Goal: Obtain resource: Obtain resource

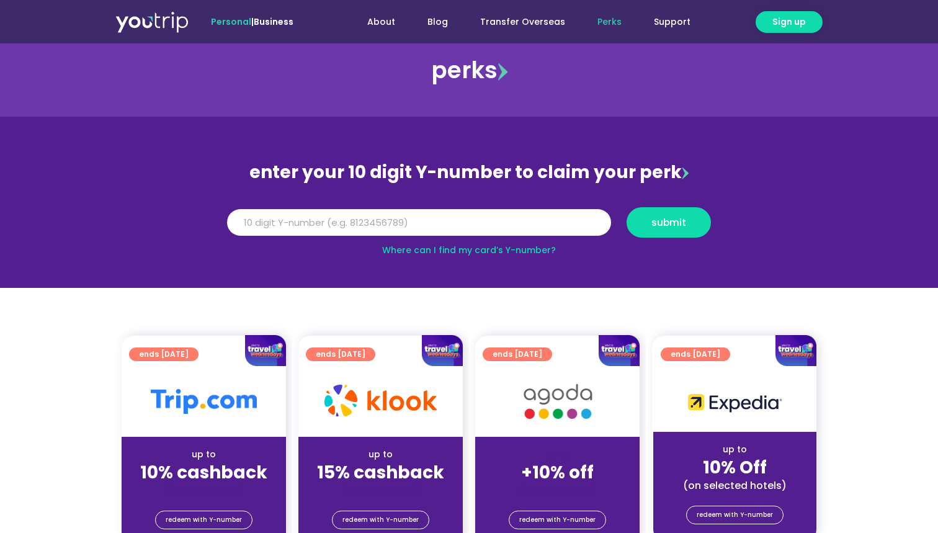
scroll to position [30, 0]
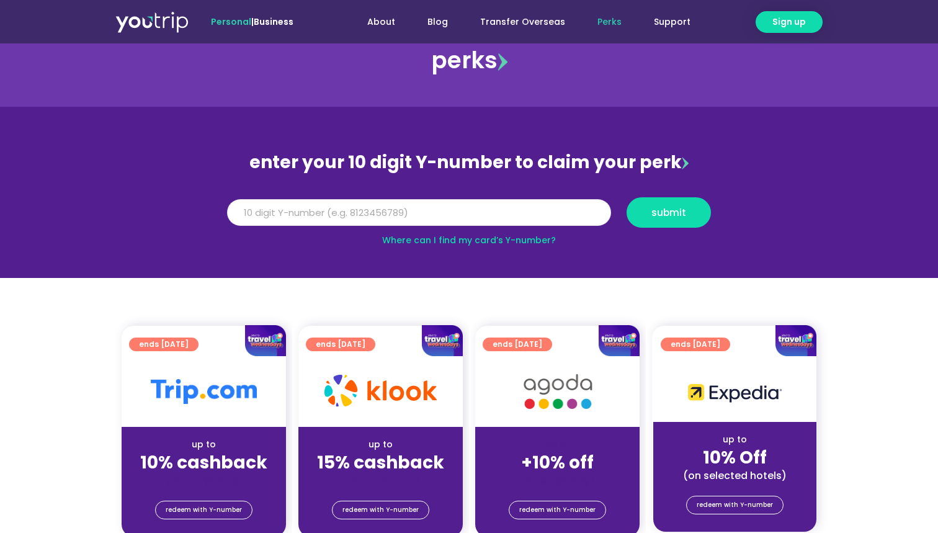
click at [505, 215] on input "Y Number" at bounding box center [419, 212] width 384 height 27
click at [510, 205] on input "Y Number" at bounding box center [419, 212] width 384 height 27
type input "8199064874"
click at [671, 212] on span "submit" at bounding box center [669, 212] width 35 height 9
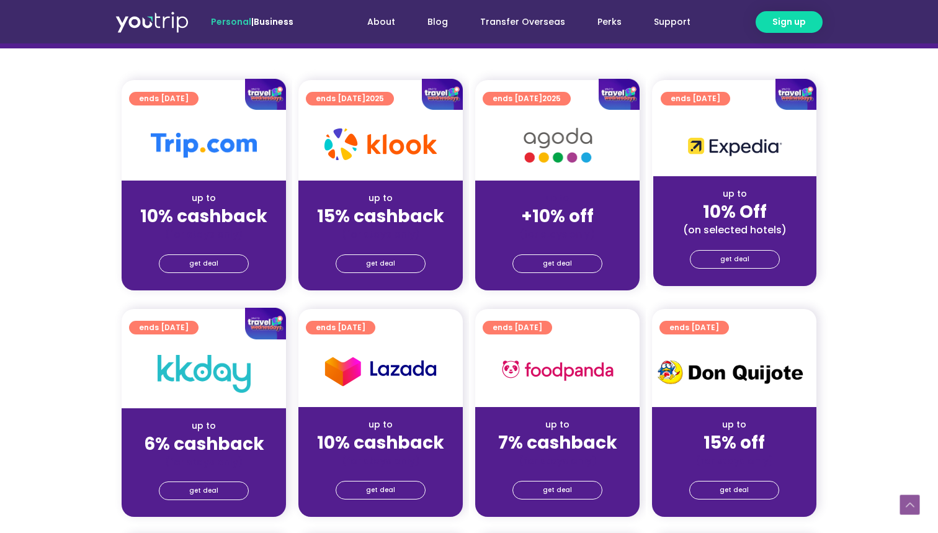
scroll to position [299, 0]
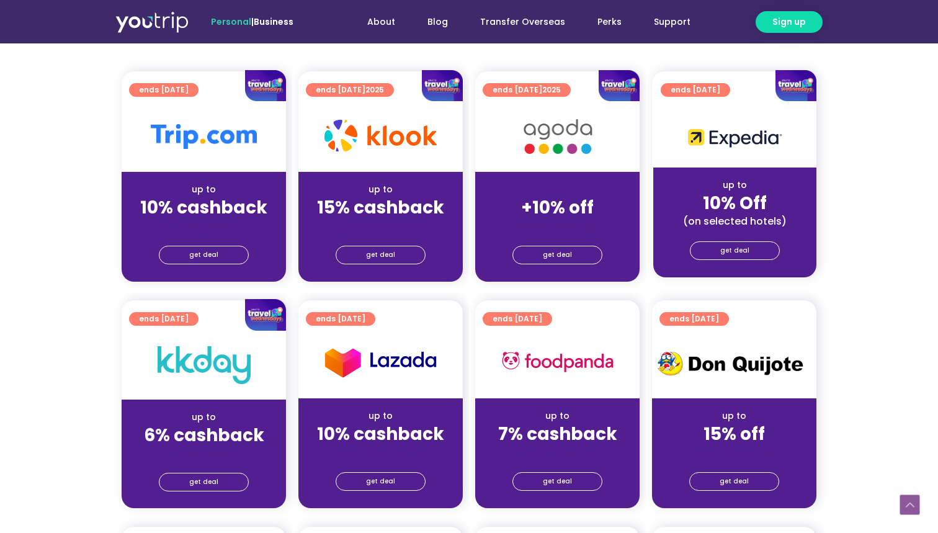
click at [372, 219] on div "(for stays only)" at bounding box center [380, 225] width 145 height 13
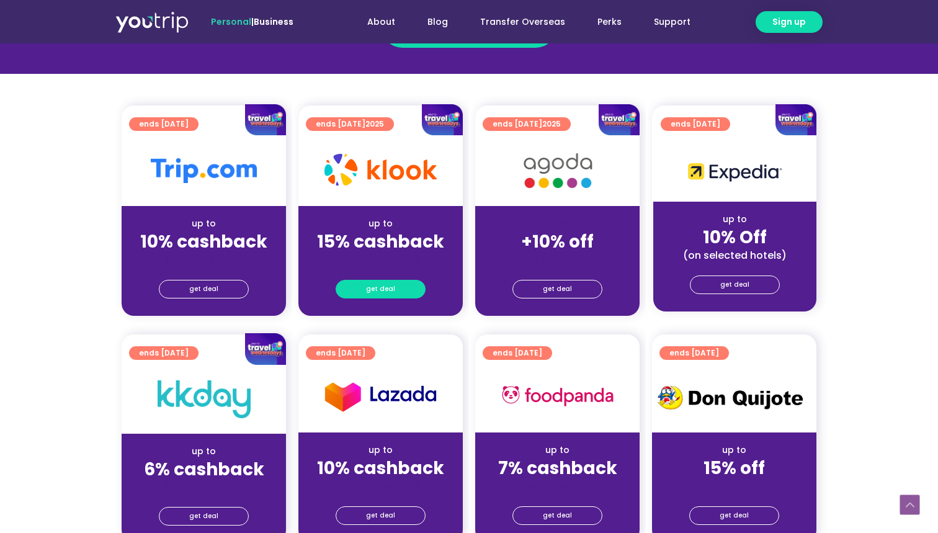
scroll to position [253, 0]
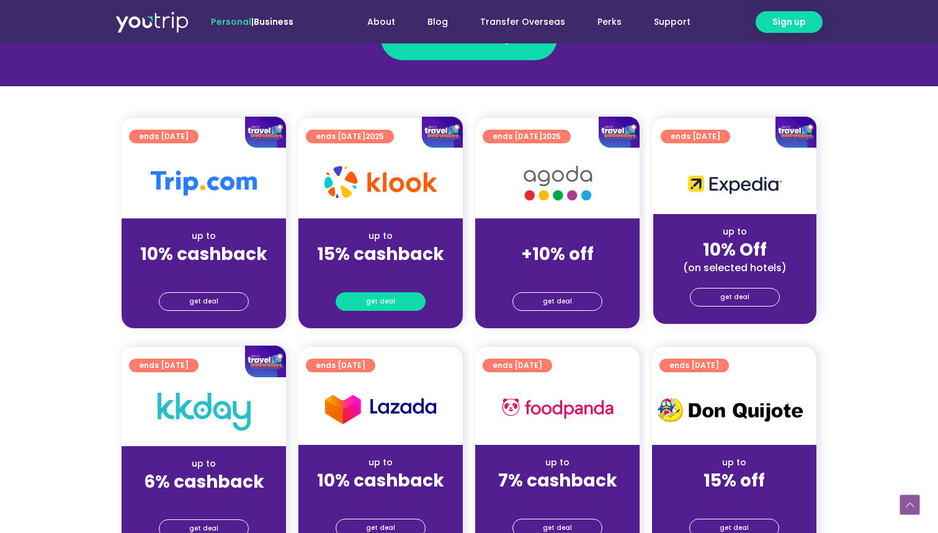
click at [371, 304] on span "get deal" at bounding box center [380, 301] width 29 height 17
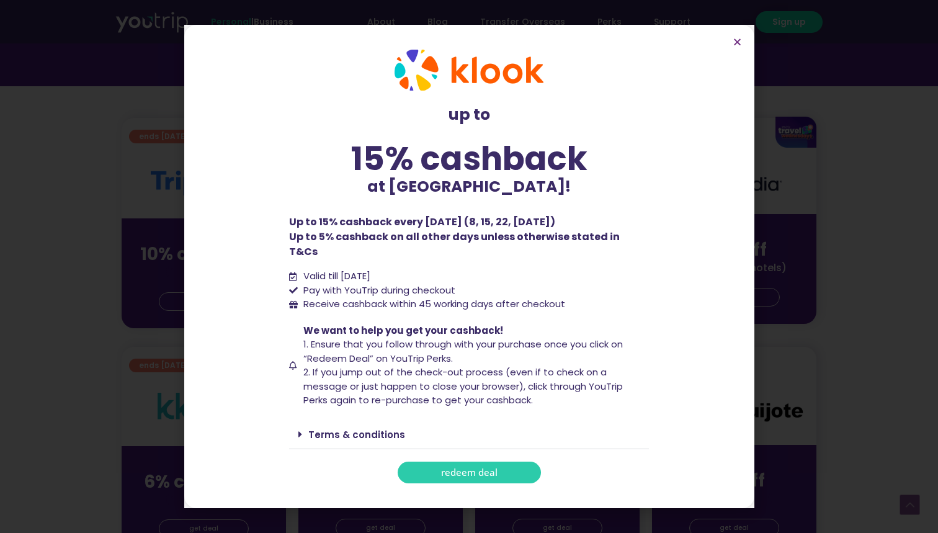
click at [470, 470] on link "redeem deal" at bounding box center [469, 473] width 143 height 22
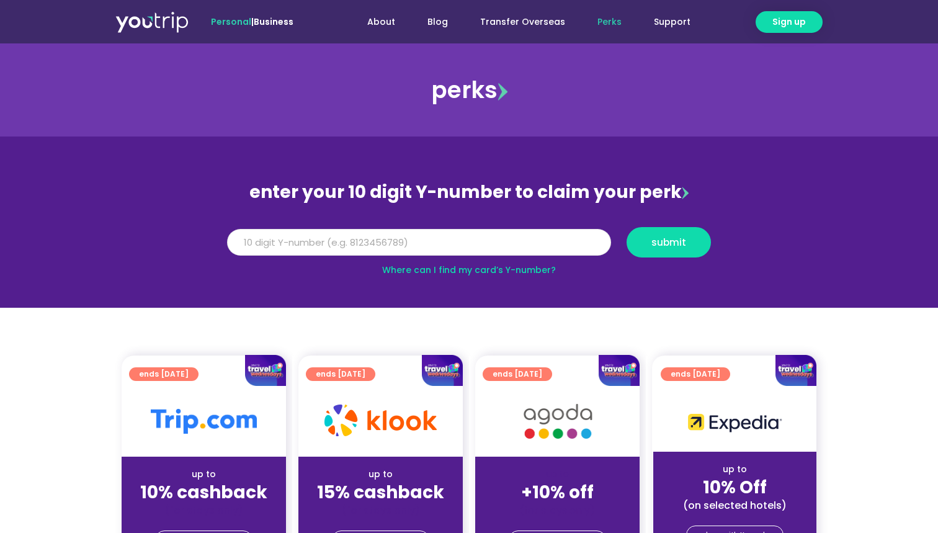
click at [471, 236] on input "Y Number" at bounding box center [419, 242] width 384 height 27
type input "8199064874"
click at [652, 238] on span "submit" at bounding box center [668, 242] width 63 height 9
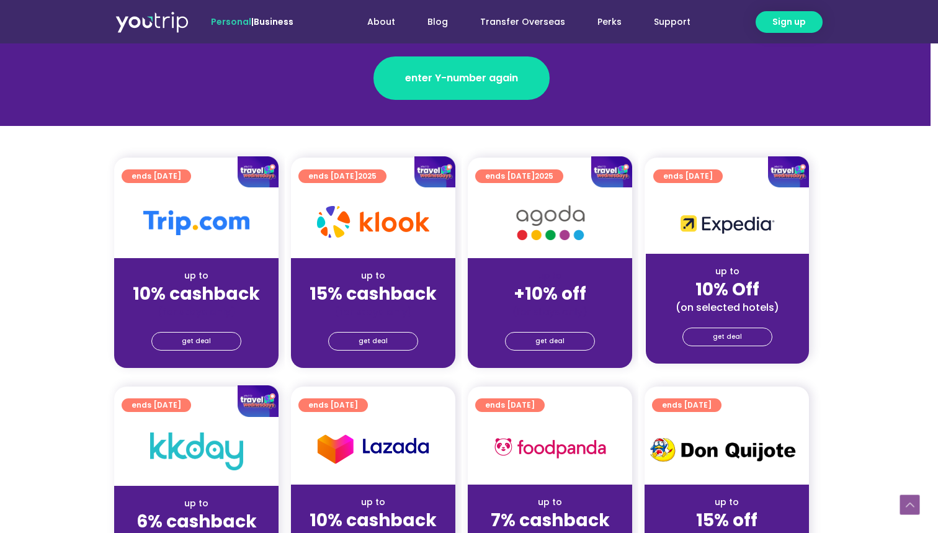
scroll to position [213, 7]
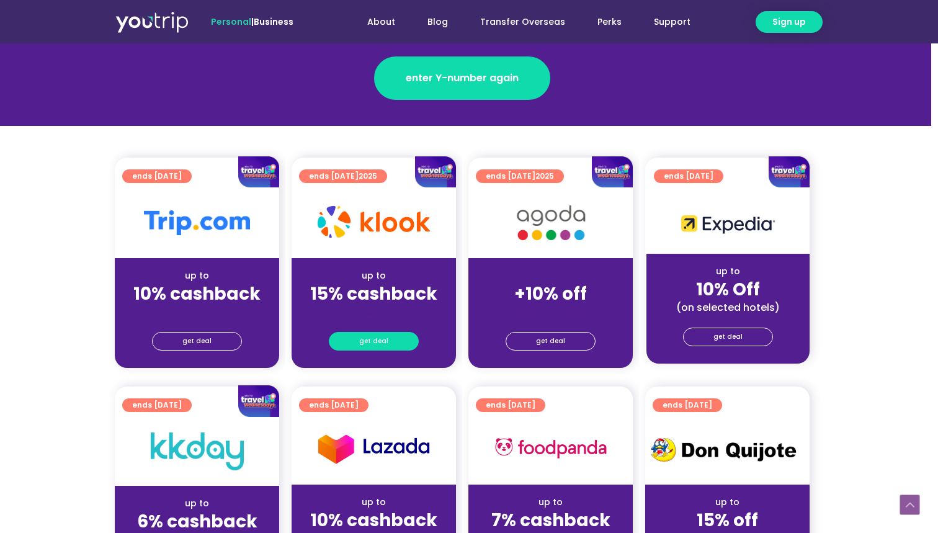
click at [367, 339] on span "get deal" at bounding box center [373, 341] width 29 height 17
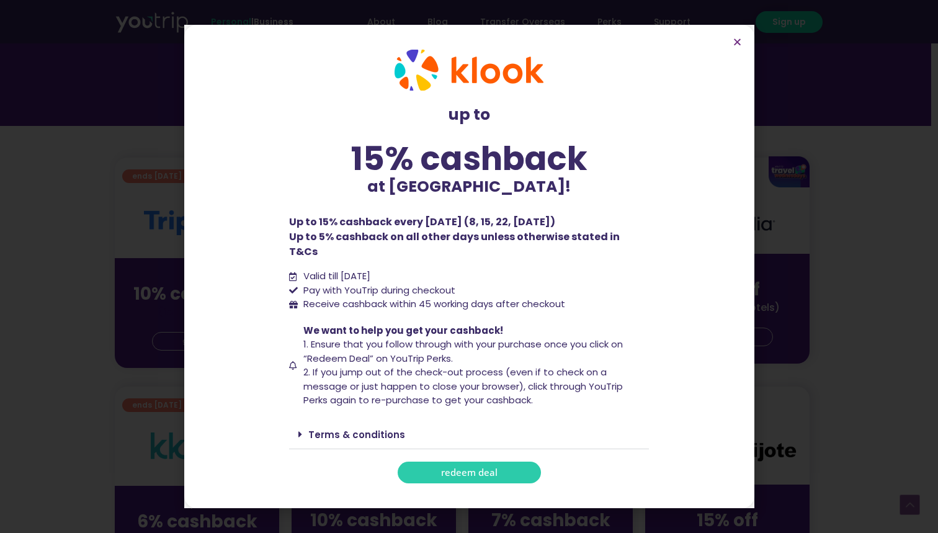
click at [504, 463] on link "redeem deal" at bounding box center [469, 473] width 143 height 22
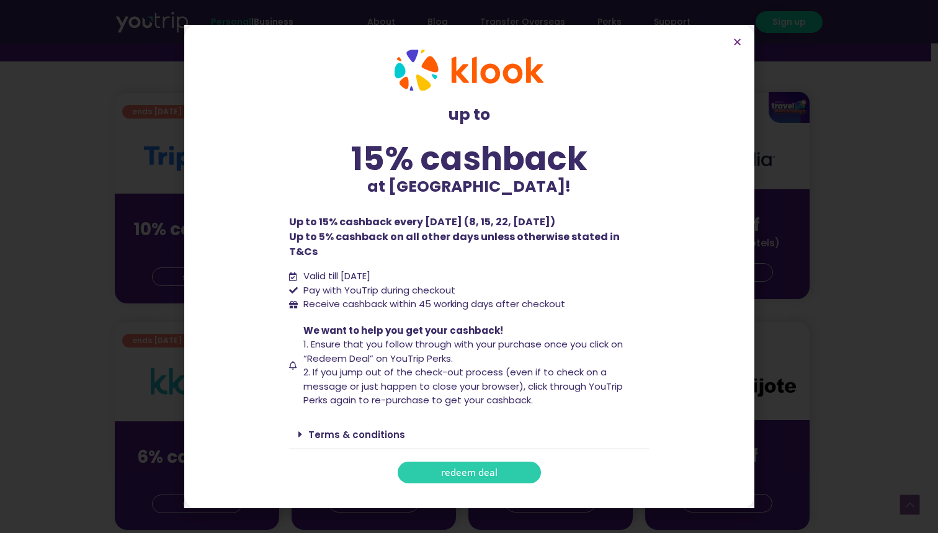
scroll to position [285, 6]
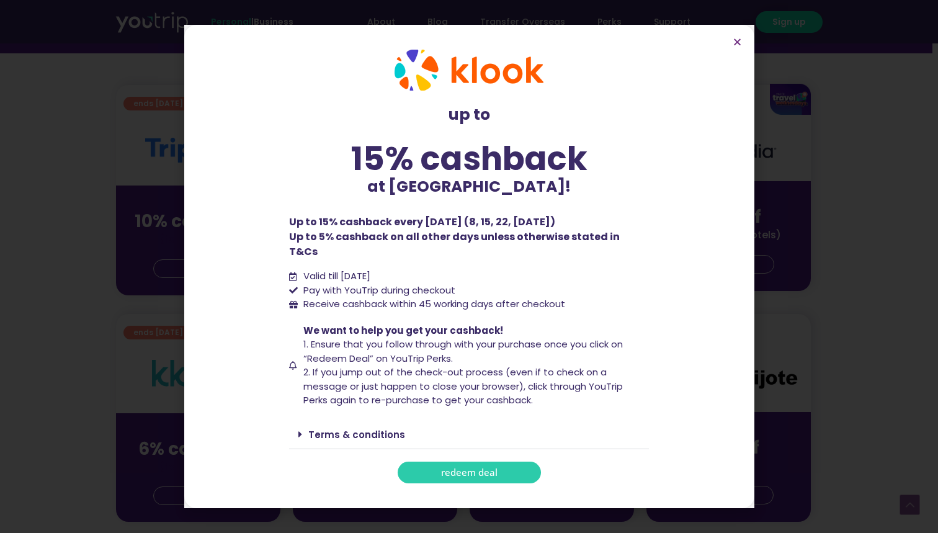
click at [302, 429] on span at bounding box center [304, 434] width 10 height 10
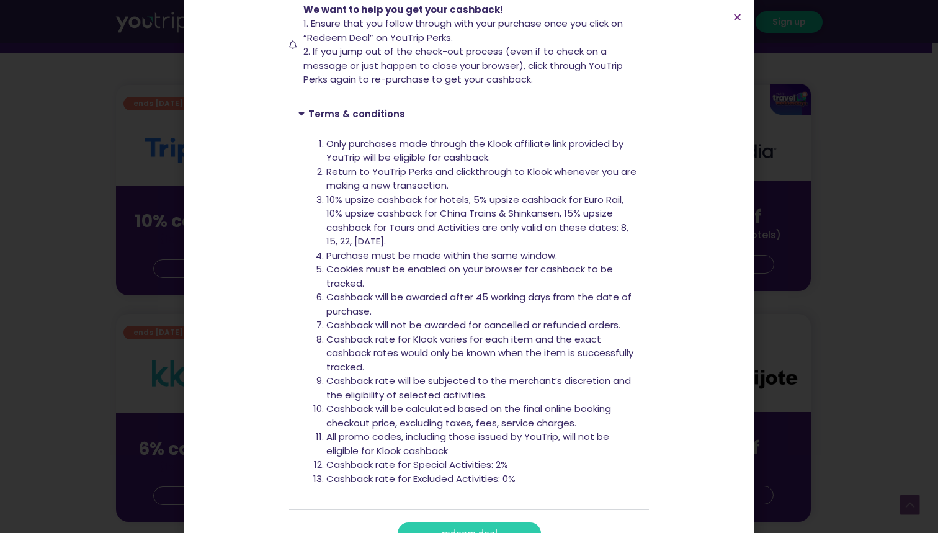
scroll to position [299, 0]
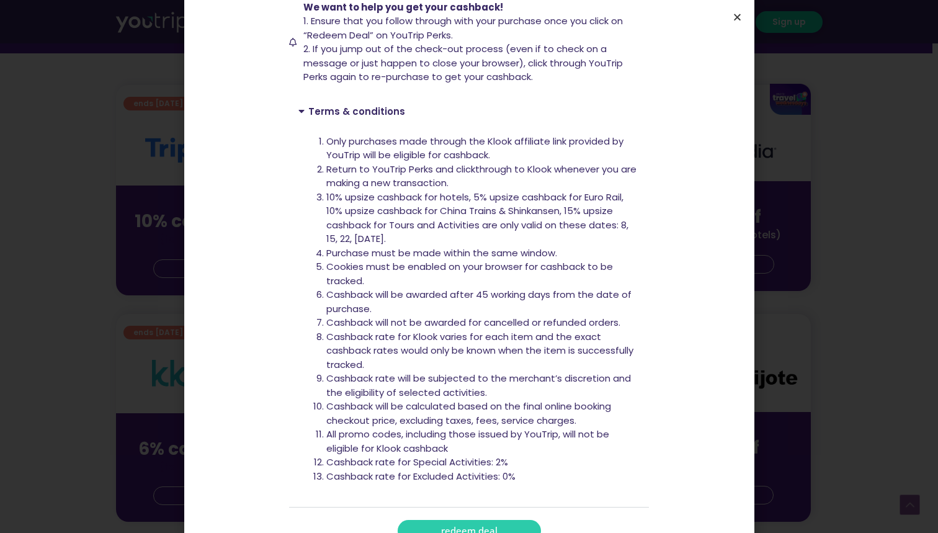
click at [737, 18] on icon "Close" at bounding box center [737, 16] width 9 height 9
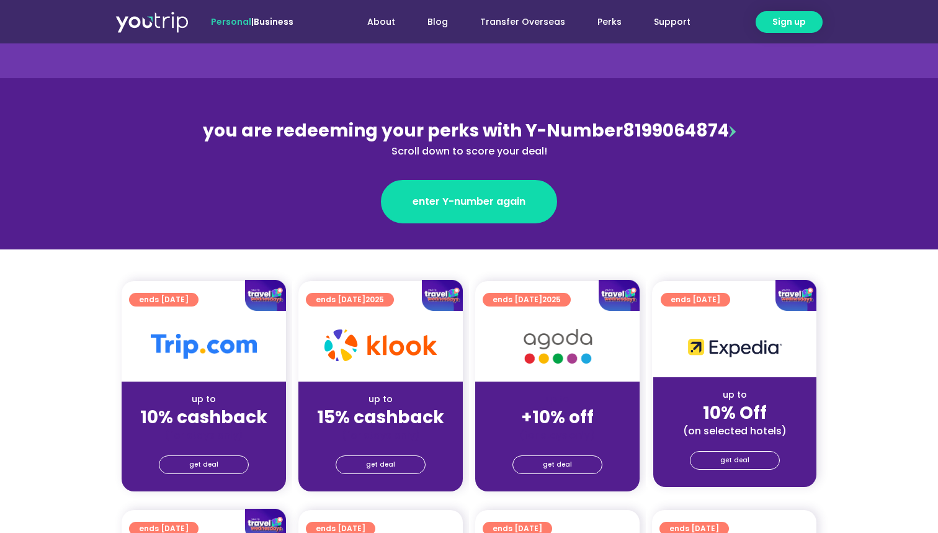
click at [383, 475] on div "get deal" at bounding box center [381, 467] width 164 height 50
click at [388, 469] on span "get deal" at bounding box center [380, 464] width 29 height 17
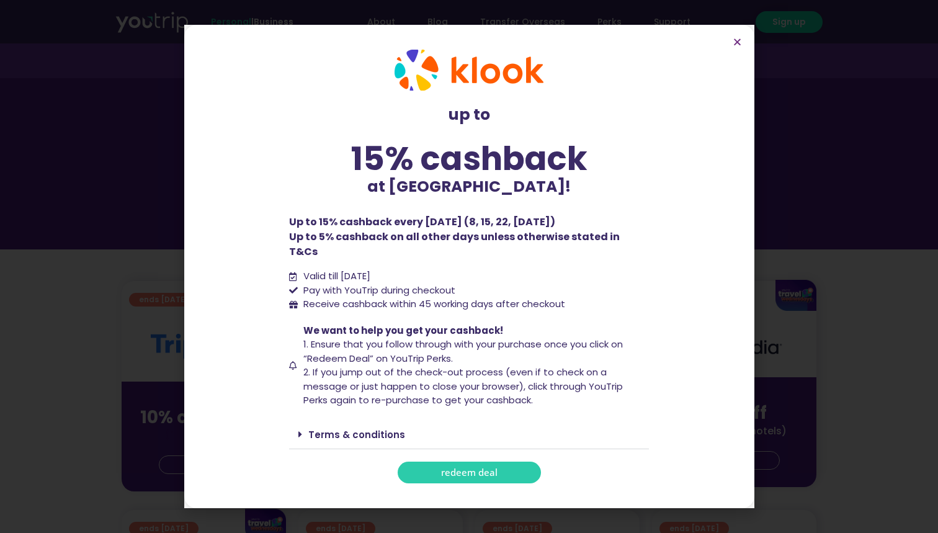
click at [482, 469] on span "redeem deal" at bounding box center [469, 472] width 56 height 9
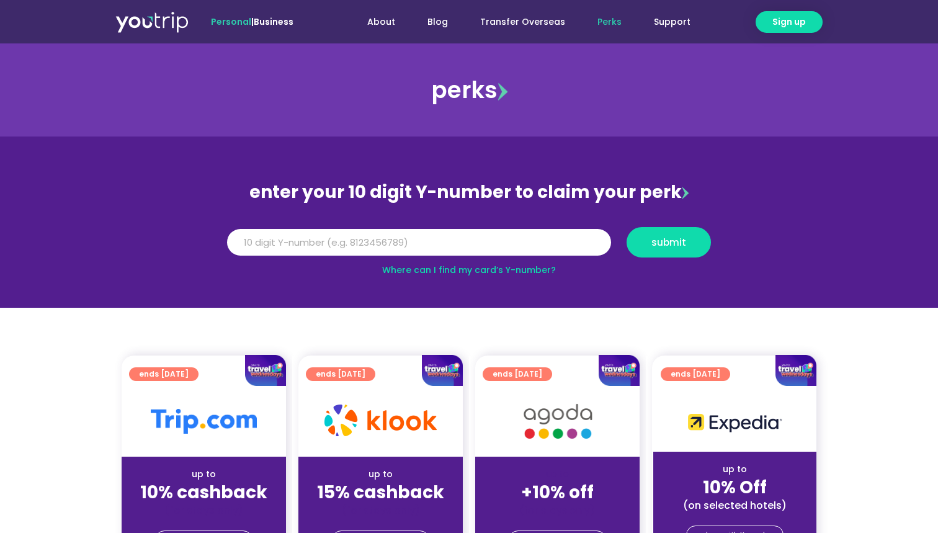
click at [465, 242] on input "Y Number" at bounding box center [419, 242] width 384 height 27
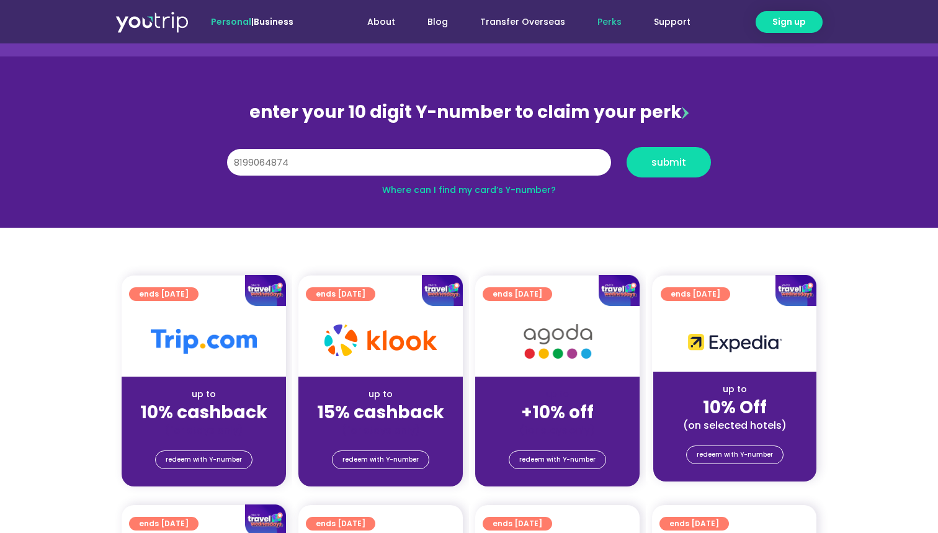
type input "8199064874"
click at [651, 143] on div "Y Number 8199064874 submit" at bounding box center [469, 162] width 496 height 43
click at [649, 156] on button "submit" at bounding box center [669, 162] width 84 height 30
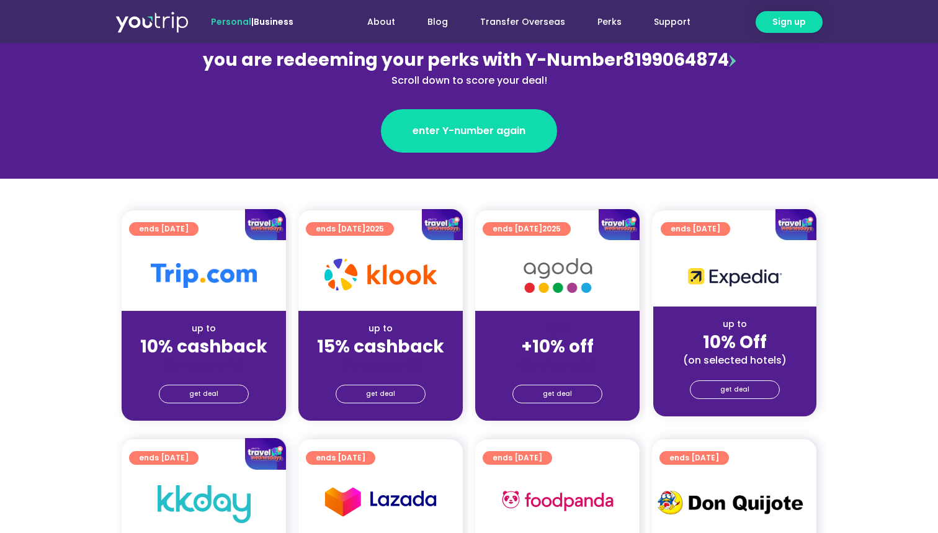
scroll to position [171, 0]
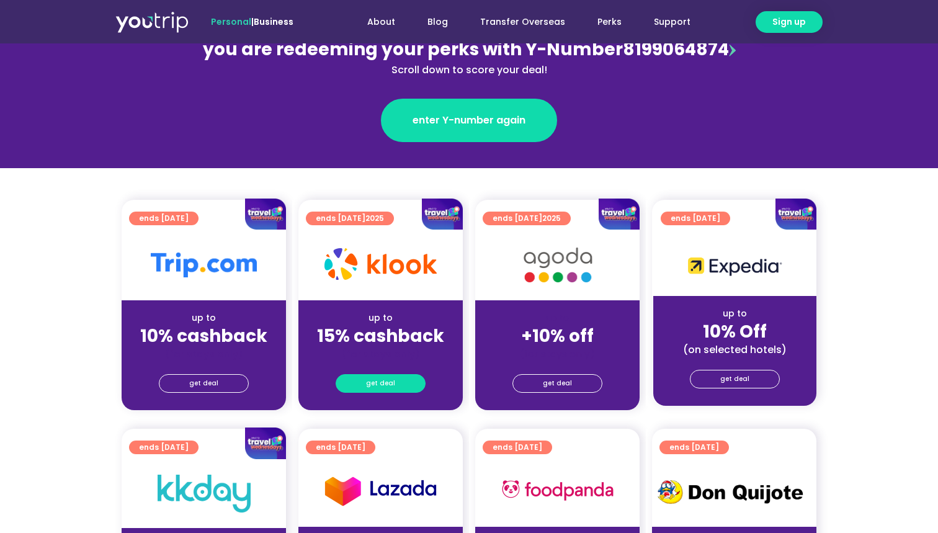
click at [357, 381] on link "get deal" at bounding box center [381, 383] width 90 height 19
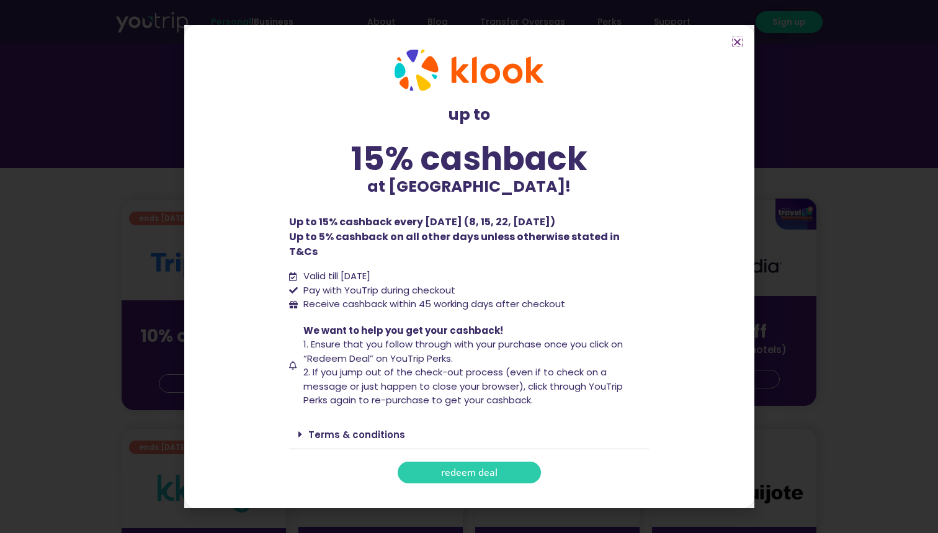
scroll to position [210, 0]
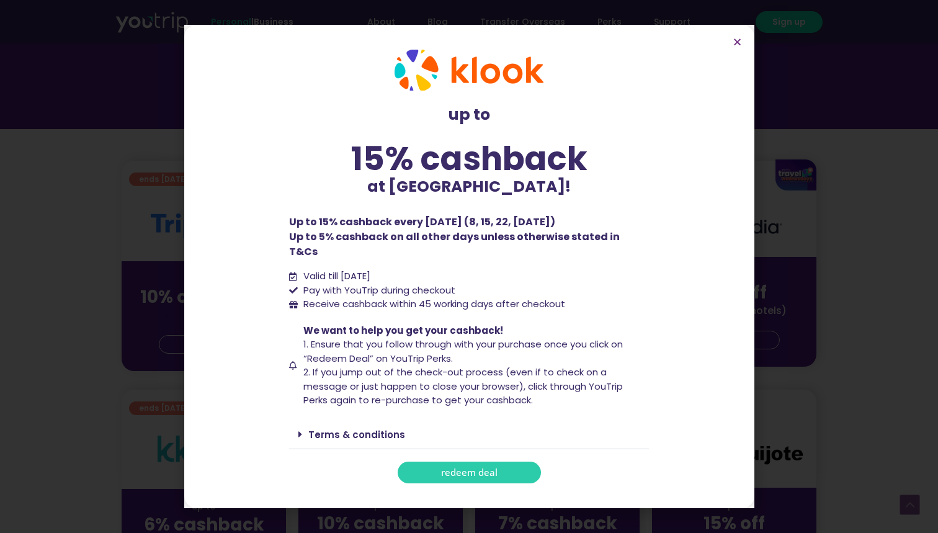
click at [300, 429] on icon at bounding box center [301, 434] width 4 height 10
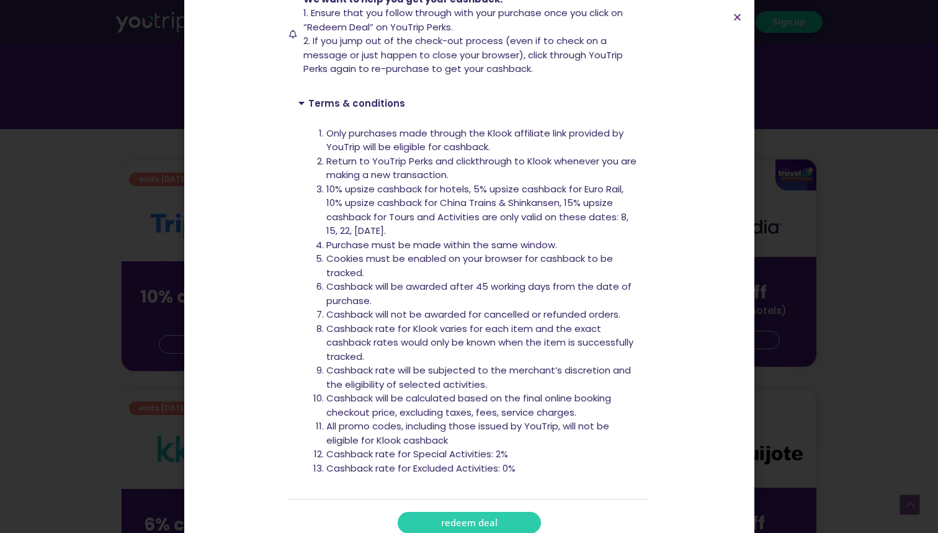
scroll to position [306, 0]
click at [464, 510] on div "up to 15% cashback at Klook! up to 15% cashback at Klook! Up to 15% cashback ev…" at bounding box center [469, 127] width 372 height 828
click at [468, 519] on span "redeem deal" at bounding box center [469, 523] width 56 height 9
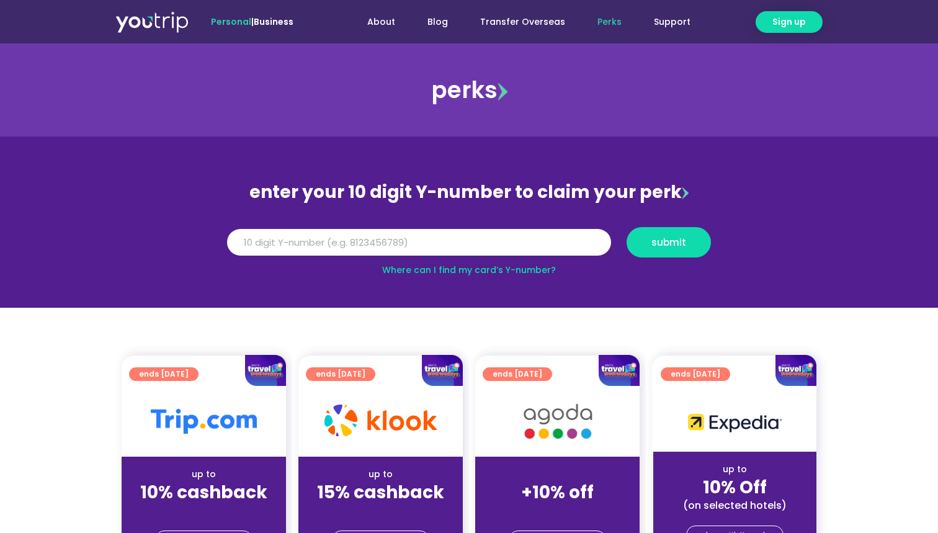
click at [522, 259] on div "Y Number submit" at bounding box center [470, 247] width 500 height 40
click at [528, 249] on input "Y Number" at bounding box center [419, 242] width 384 height 27
type input "8199064874"
click at [704, 249] on button "submit" at bounding box center [669, 242] width 84 height 30
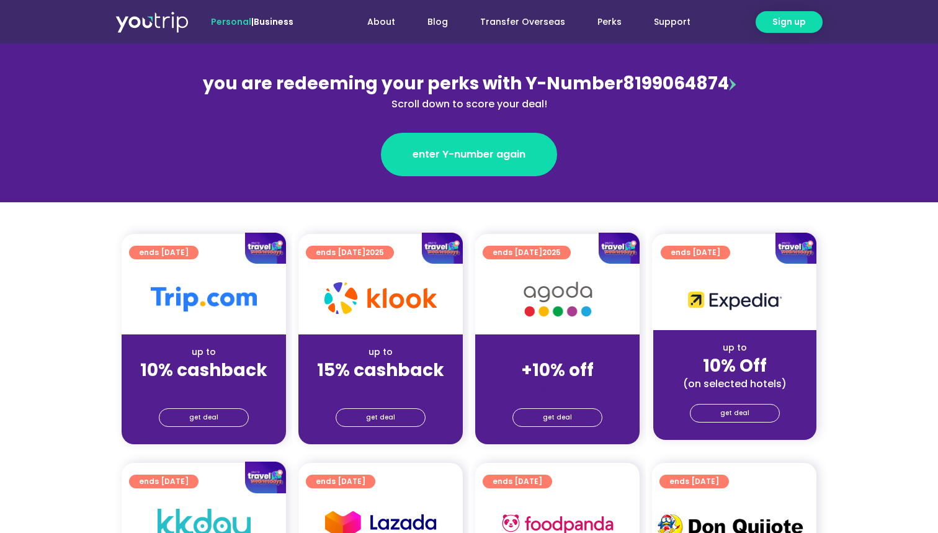
scroll to position [150, 0]
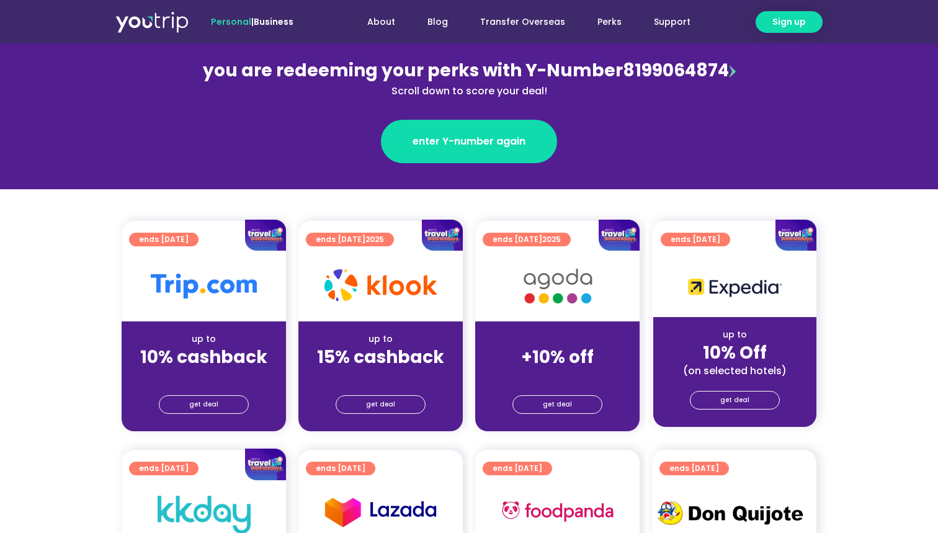
click at [393, 316] on div at bounding box center [381, 286] width 164 height 71
click at [388, 407] on span "get deal" at bounding box center [380, 404] width 29 height 17
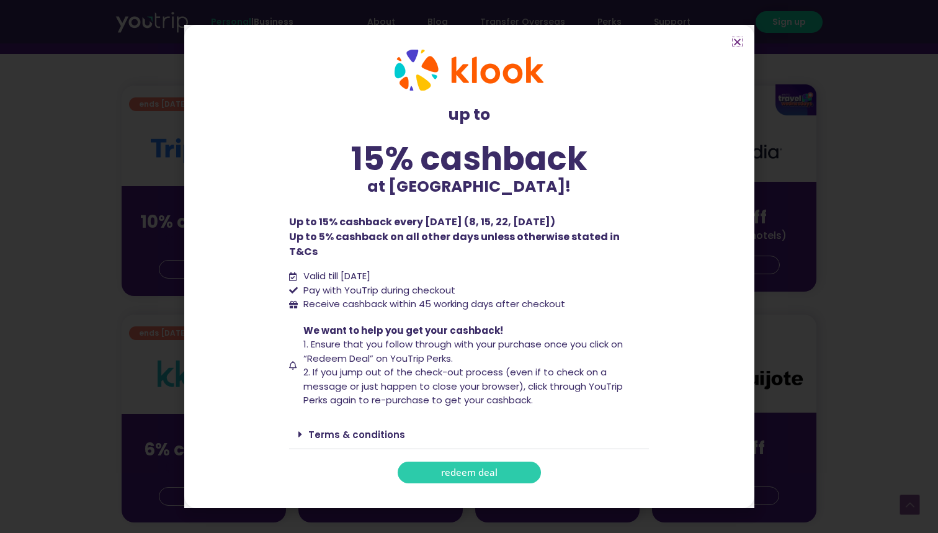
scroll to position [288, 0]
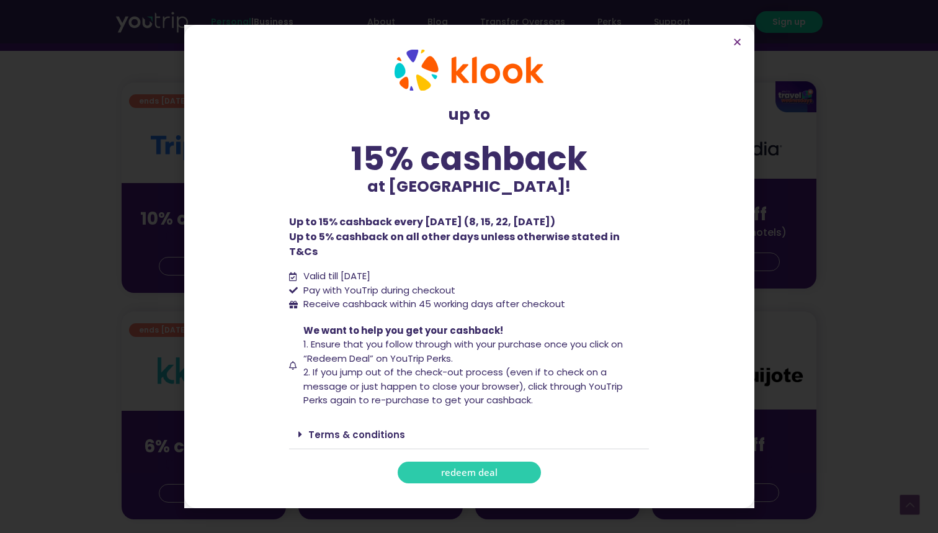
click at [319, 428] on link "Terms & conditions" at bounding box center [356, 434] width 97 height 13
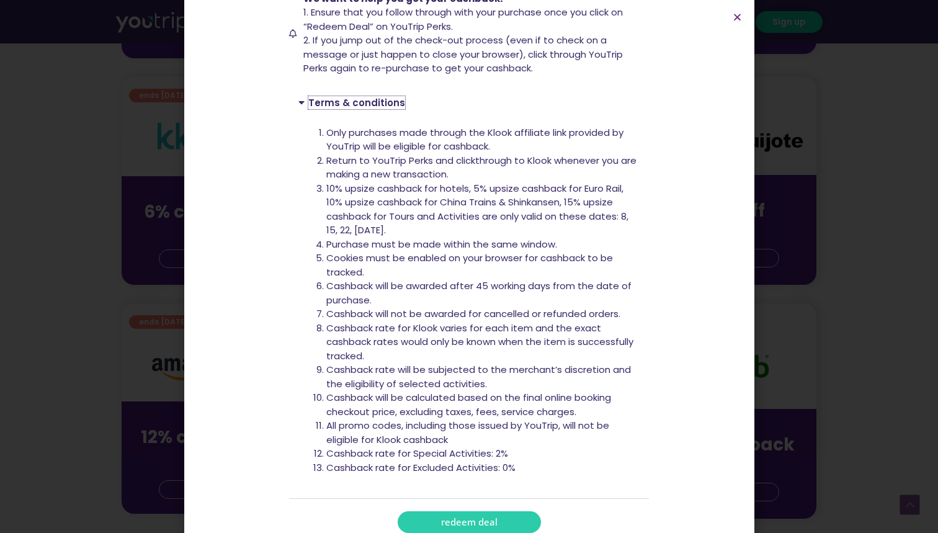
scroll to position [306, 0]
click at [431, 508] on div "up to 15% cashback at Klook! up to 15% cashback at Klook! Up to 15% cashback ev…" at bounding box center [469, 127] width 372 height 828
click at [435, 513] on link "redeem deal" at bounding box center [469, 524] width 143 height 22
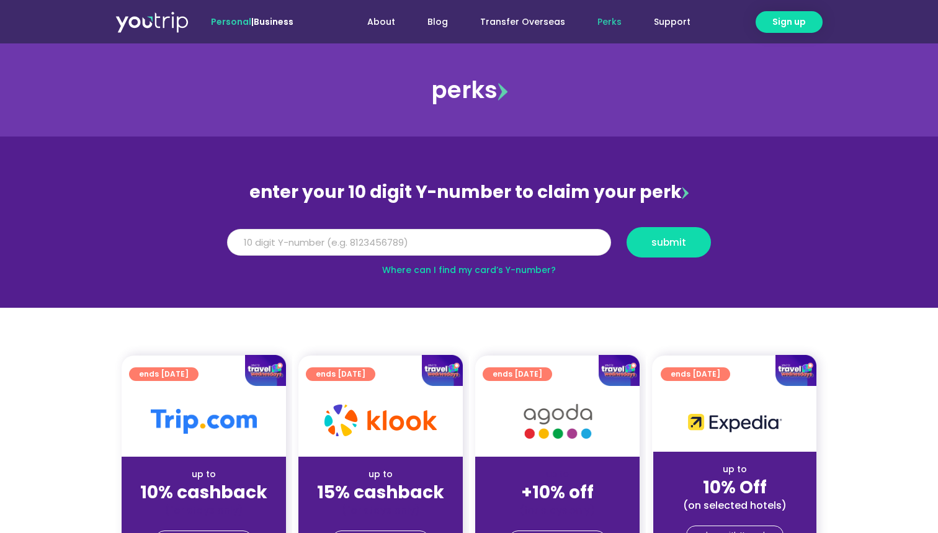
click at [488, 244] on input "Y Number" at bounding box center [419, 242] width 384 height 27
type input "8199064874"
click at [653, 254] on button "submit" at bounding box center [669, 242] width 84 height 30
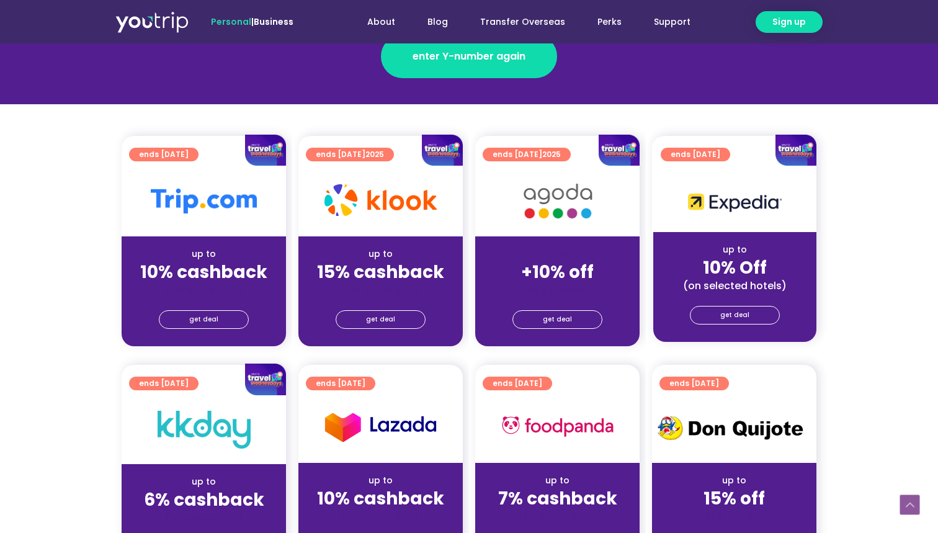
scroll to position [248, 0]
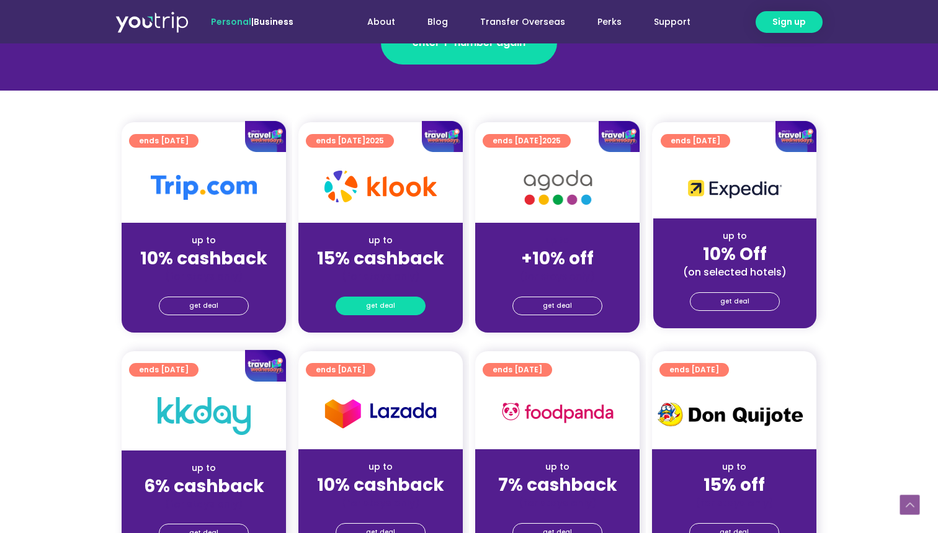
click at [383, 300] on span "get deal" at bounding box center [380, 305] width 29 height 17
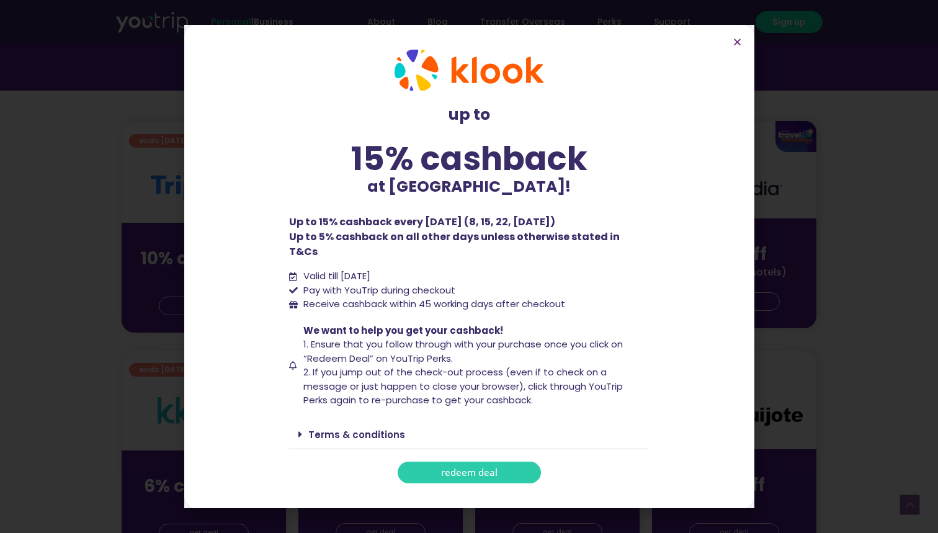
click at [451, 468] on span "redeem deal" at bounding box center [469, 472] width 56 height 9
